Goal: Find contact information: Obtain details needed to contact an individual or organization

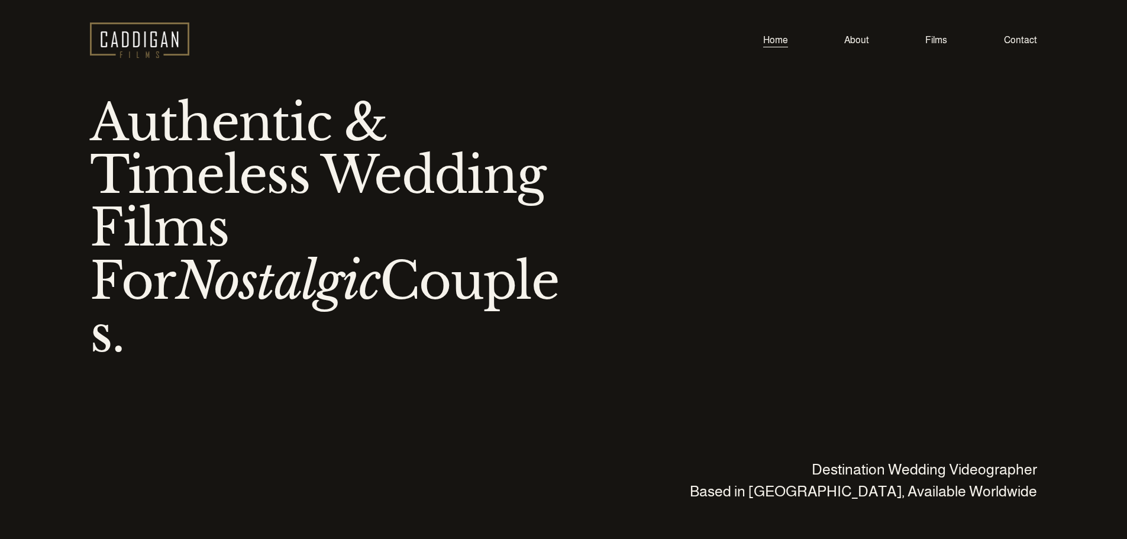
click at [1006, 44] on link "Contact" at bounding box center [1020, 40] width 33 height 16
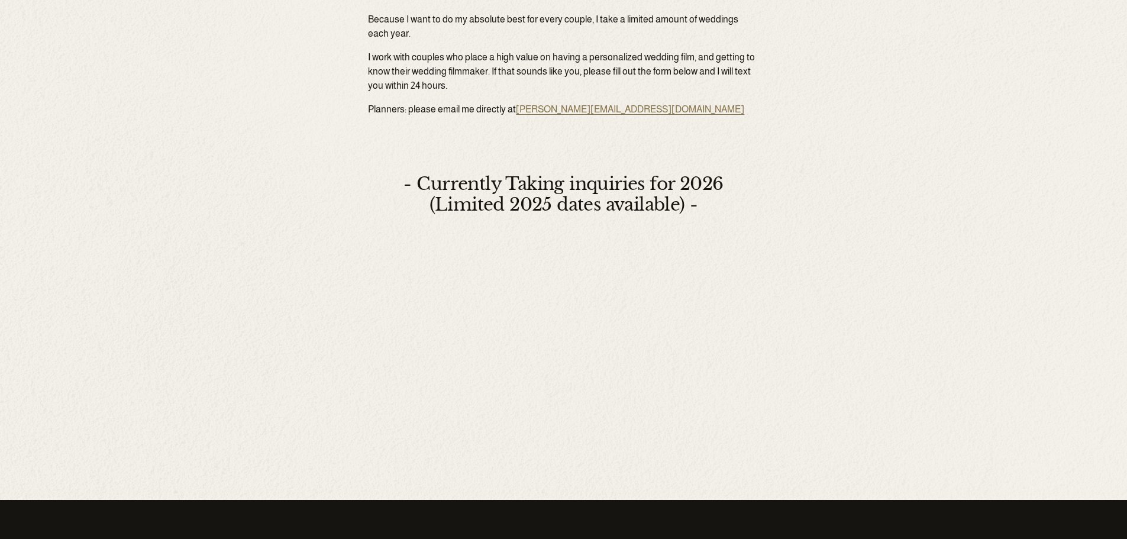
scroll to position [762, 0]
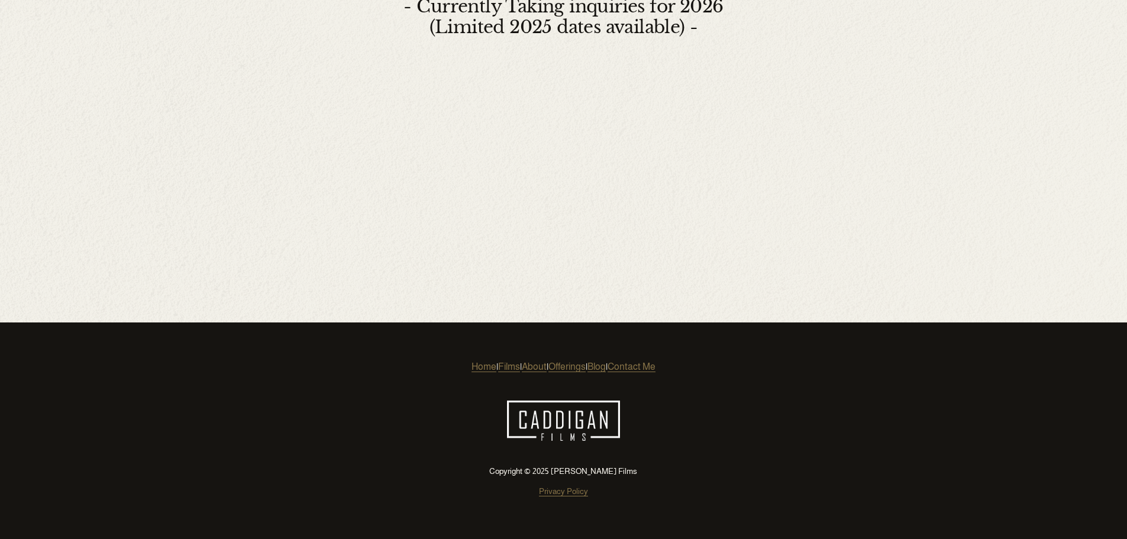
click at [656, 361] on link "Contact Me" at bounding box center [632, 367] width 48 height 14
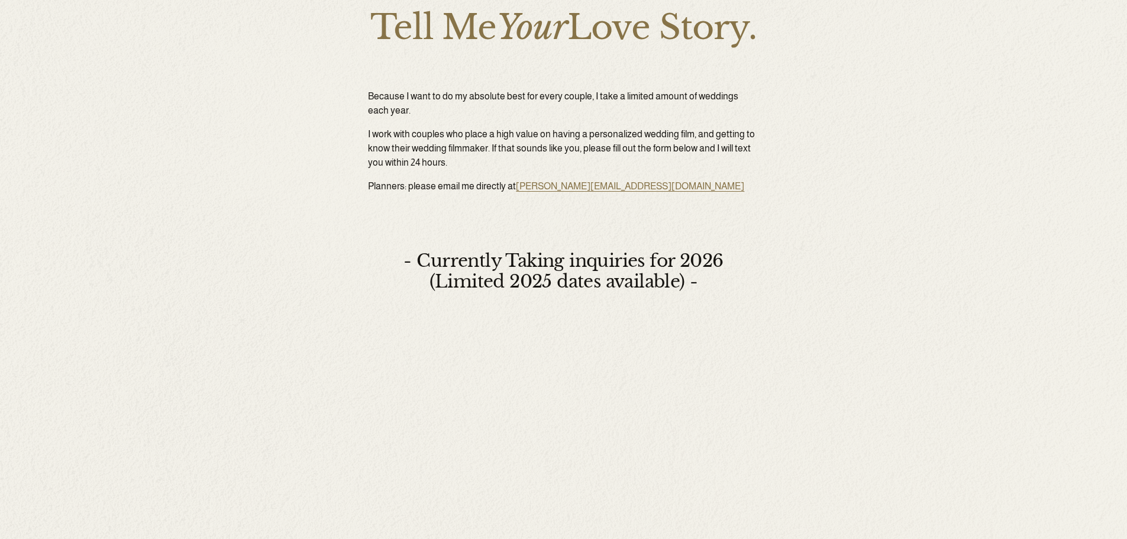
scroll to position [466, 0]
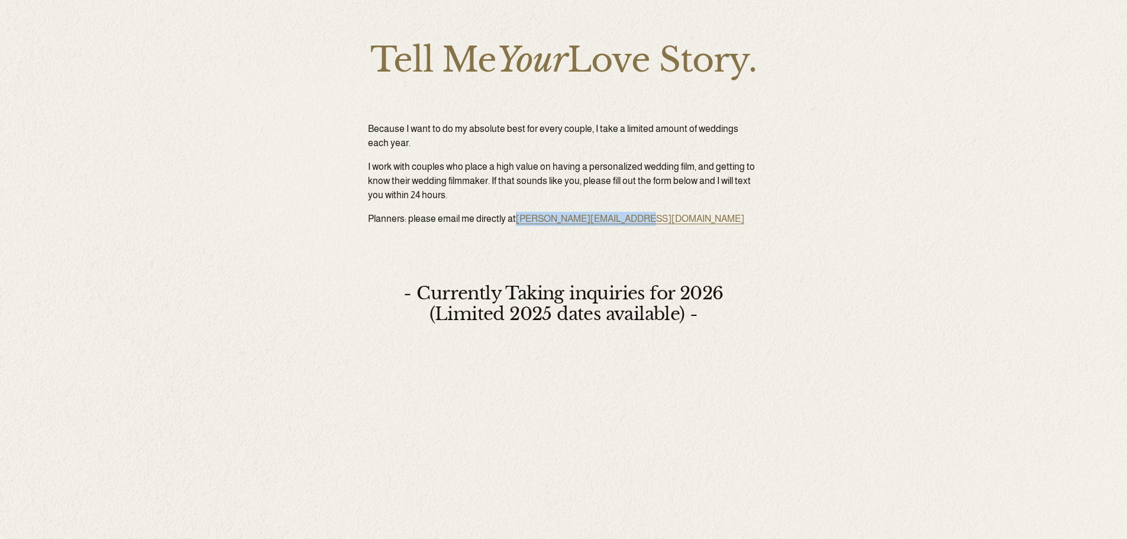
drag, startPoint x: 642, startPoint y: 225, endPoint x: 517, endPoint y: 217, distance: 125.1
click at [517, 217] on p "Planners: please email me directly at [PERSON_NAME][EMAIL_ADDRESS][DOMAIN_NAME]" at bounding box center [563, 219] width 391 height 14
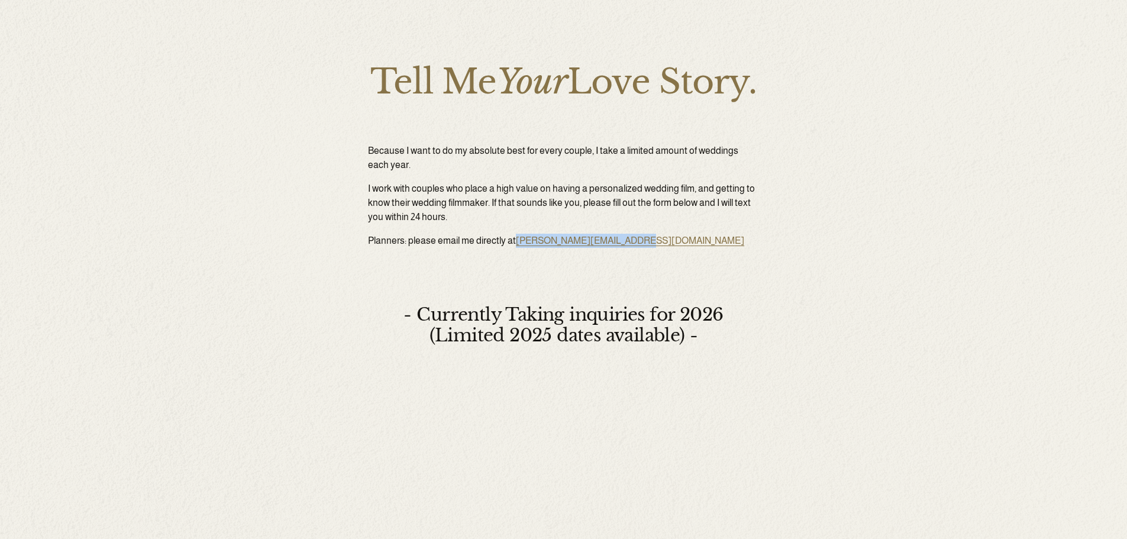
scroll to position [488, 0]
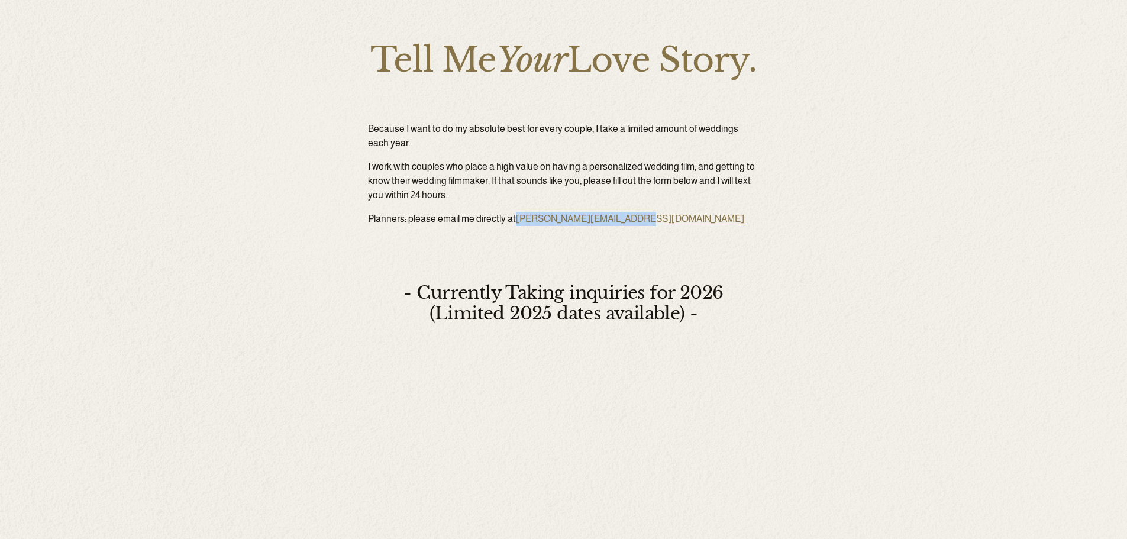
copy link "[PERSON_NAME][EMAIL_ADDRESS][DOMAIN_NAME]"
